Goal: Find specific page/section: Find specific page/section

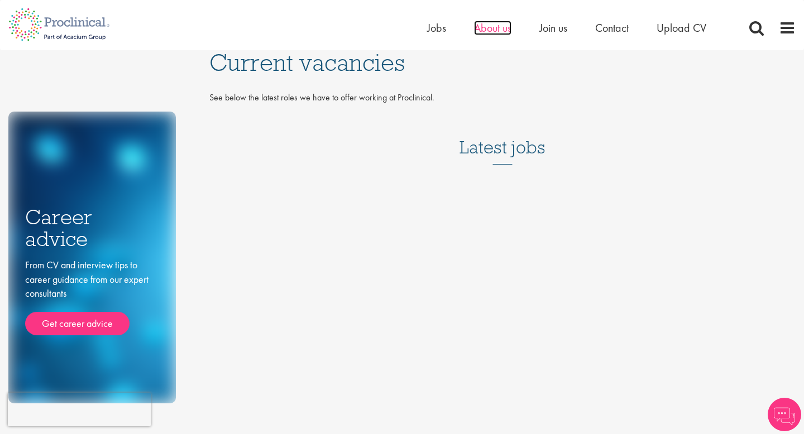
click at [499, 34] on span "About us" at bounding box center [492, 28] width 37 height 15
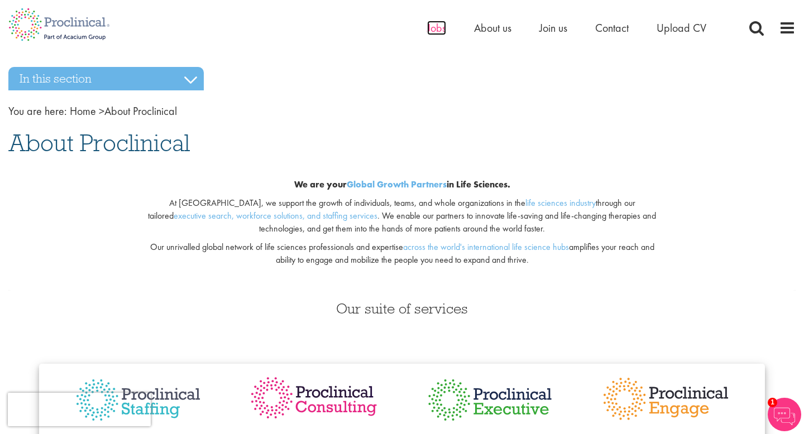
click at [436, 25] on span "Jobs" at bounding box center [436, 28] width 19 height 15
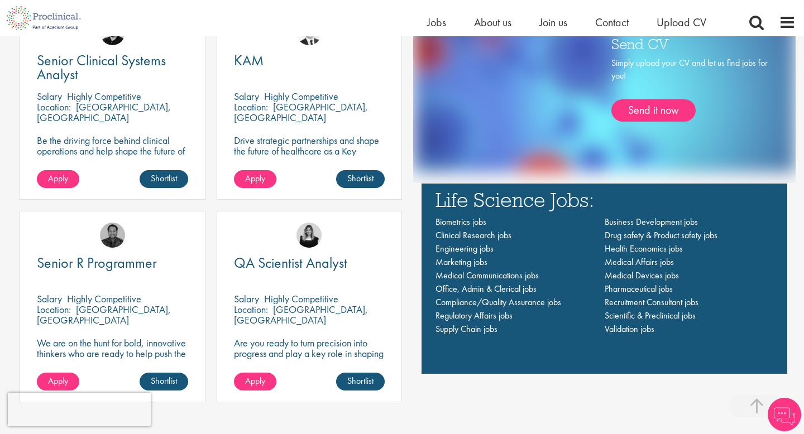
scroll to position [762, 0]
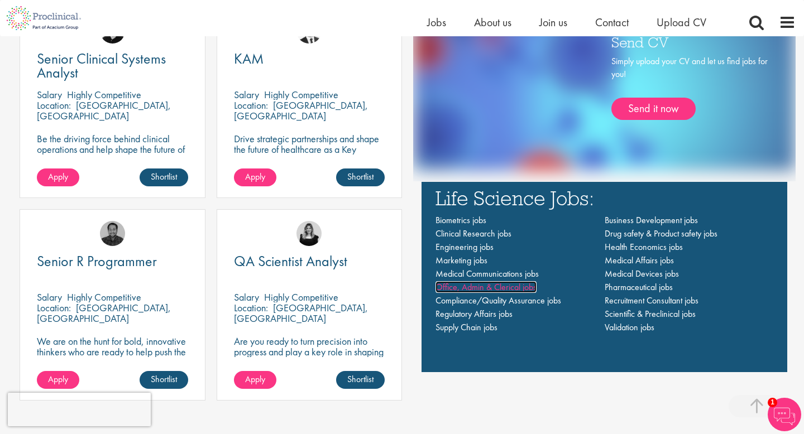
click at [475, 289] on span "Office, Admin & Clerical jobs" at bounding box center [486, 287] width 101 height 12
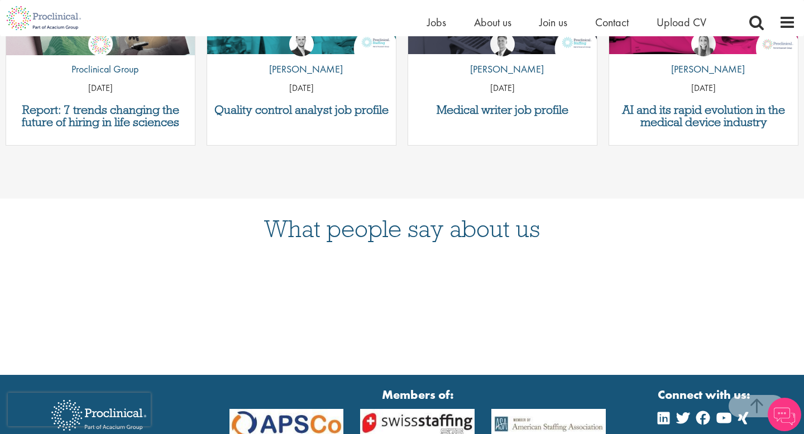
scroll to position [568, 0]
